Goal: Communication & Community: Answer question/provide support

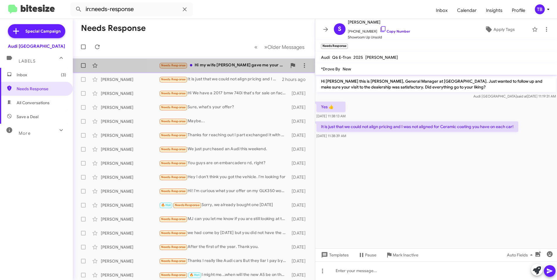
click at [225, 68] on div "Needs Response Hi my wife [PERSON_NAME] gave me your number. We are potentially…" at bounding box center [223, 65] width 128 height 7
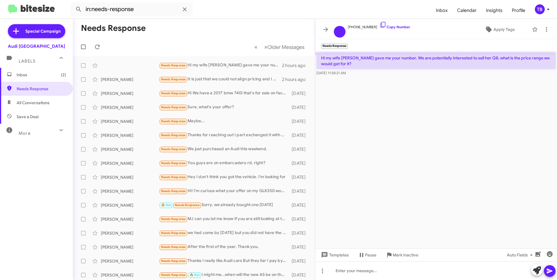
click at [553, 25] on mat-toolbar "[PHONE_NUMBER] Copy Number Apply Tags" at bounding box center [436, 29] width 242 height 21
click at [549, 31] on icon at bounding box center [546, 29] width 7 height 7
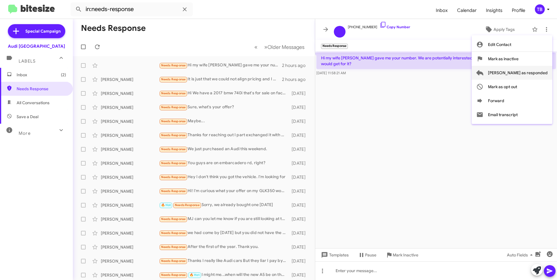
click at [536, 72] on span "[PERSON_NAME] as responded" at bounding box center [518, 73] width 60 height 14
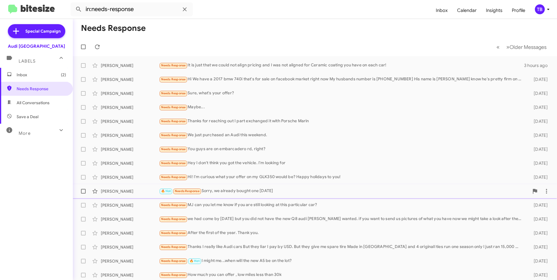
click at [354, 187] on div "[PERSON_NAME] 🔥 Hot Needs Response Sorry, we already bought one [DATE] [DATE]" at bounding box center [315, 192] width 475 height 12
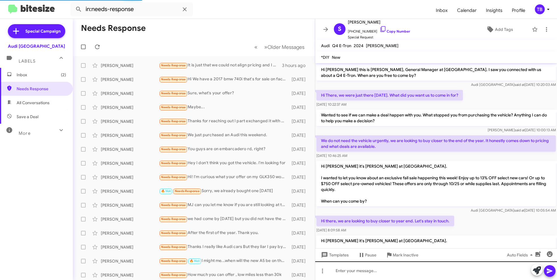
scroll to position [155, 0]
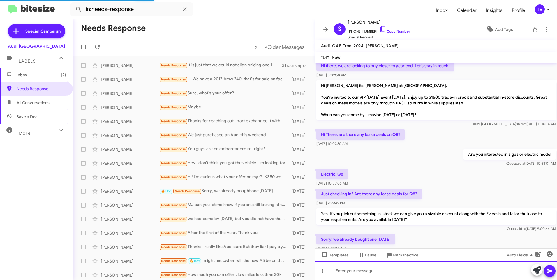
click at [384, 271] on div at bounding box center [436, 271] width 242 height 19
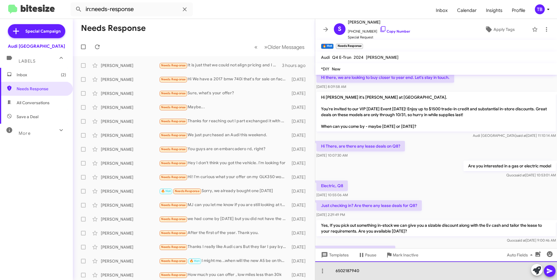
click at [358, 270] on div "6502187940" at bounding box center [436, 271] width 242 height 19
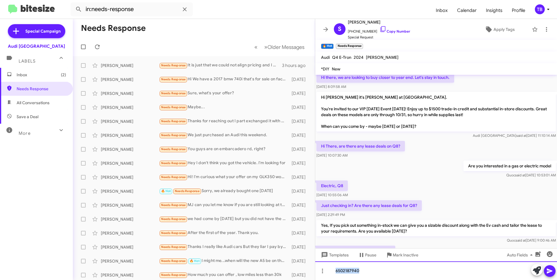
click at [358, 270] on div "6502187940" at bounding box center [436, 271] width 242 height 19
copy div "6502187940"
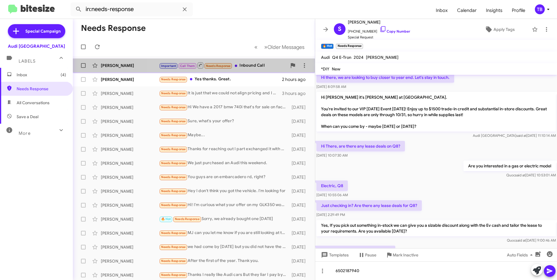
click at [246, 68] on div "Important Call Them Needs Response Inbound Call" at bounding box center [223, 65] width 128 height 7
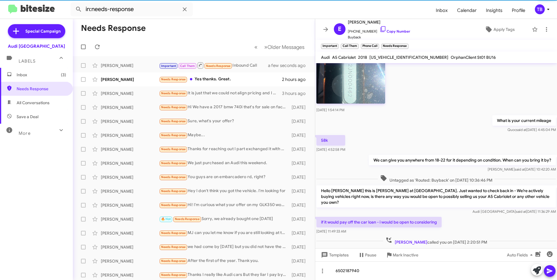
scroll to position [194, 0]
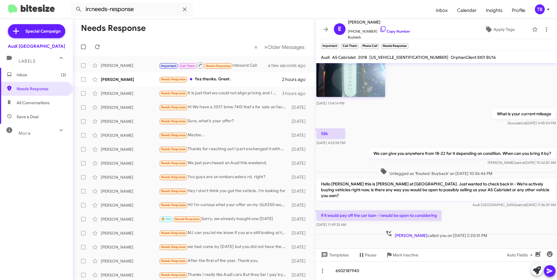
click at [548, 28] on mat-toolbar "E [PERSON_NAME] [PHONE_NUMBER] Copy Number Buyback Apply Tags" at bounding box center [436, 29] width 242 height 21
click at [543, 29] on icon at bounding box center [546, 29] width 7 height 7
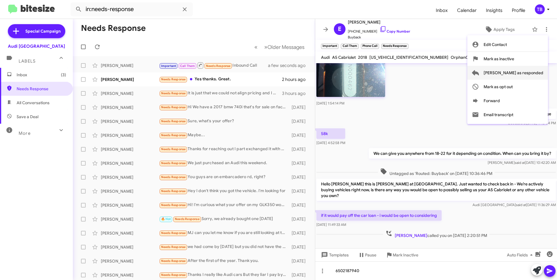
click at [519, 76] on span "[PERSON_NAME] as responded" at bounding box center [514, 73] width 60 height 14
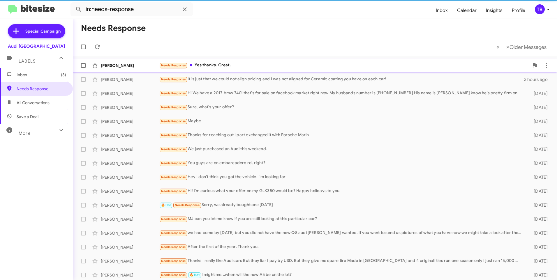
click at [240, 64] on div "Needs Response Yes thanks. Great." at bounding box center [344, 65] width 370 height 7
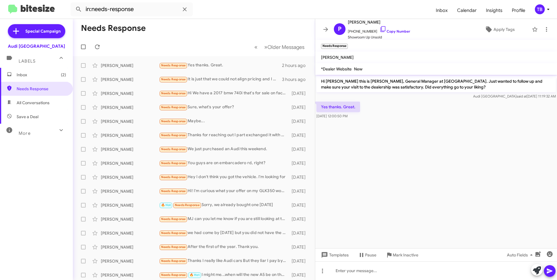
click at [538, 34] on mat-toolbar "P [PERSON_NAME] [PHONE_NUMBER] Copy Number Showroom Up Unsold Apply Tags" at bounding box center [436, 29] width 242 height 21
click at [543, 32] on icon at bounding box center [546, 29] width 7 height 7
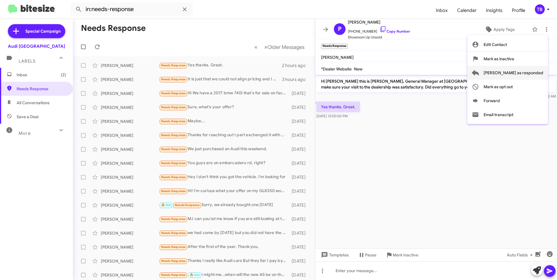
click at [516, 73] on span "[PERSON_NAME] as responded" at bounding box center [514, 73] width 60 height 14
